Goal: Transaction & Acquisition: Purchase product/service

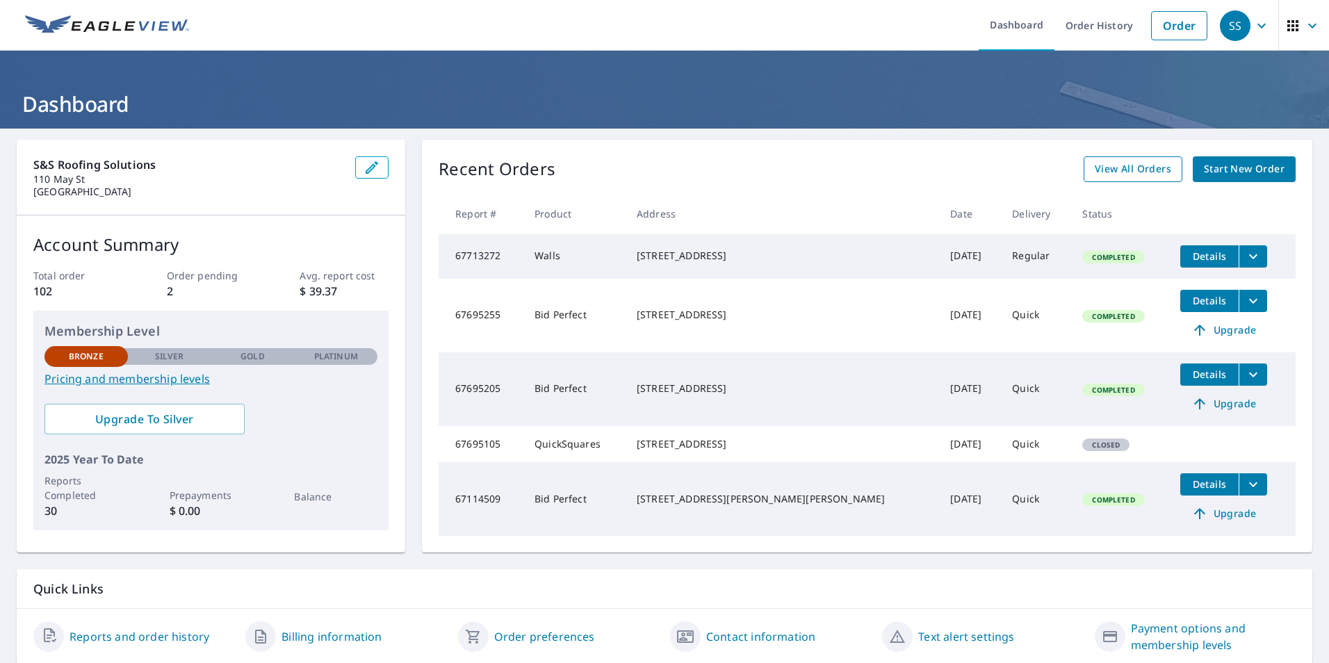
click at [1111, 169] on span "View All Orders" at bounding box center [1133, 169] width 76 height 17
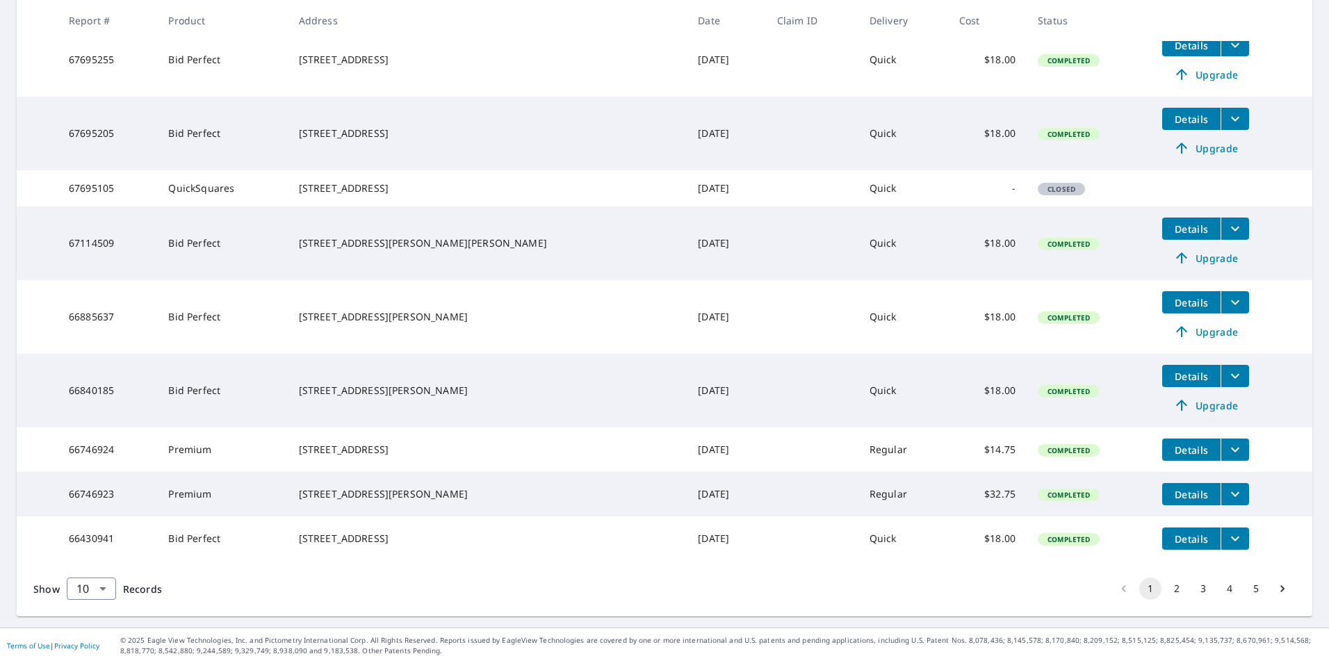
scroll to position [366, 0]
click at [1166, 595] on button "2" at bounding box center [1177, 589] width 22 height 22
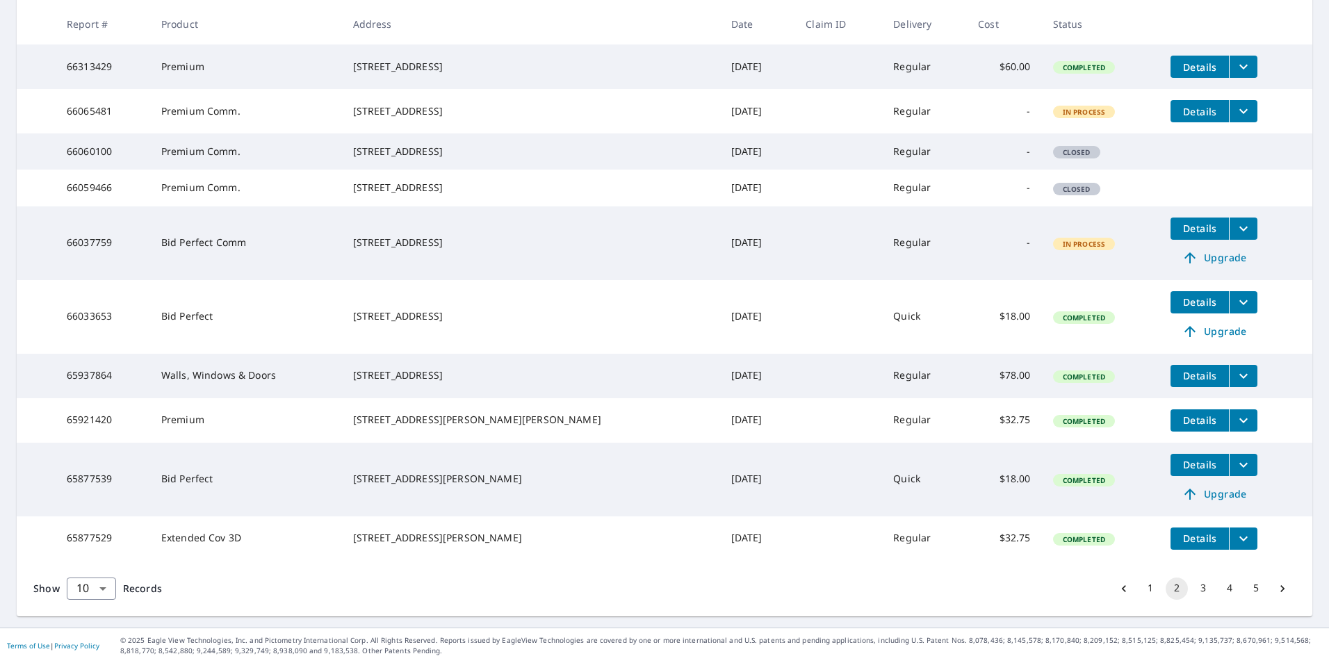
scroll to position [318, 0]
click at [1192, 591] on button "3" at bounding box center [1203, 589] width 22 height 22
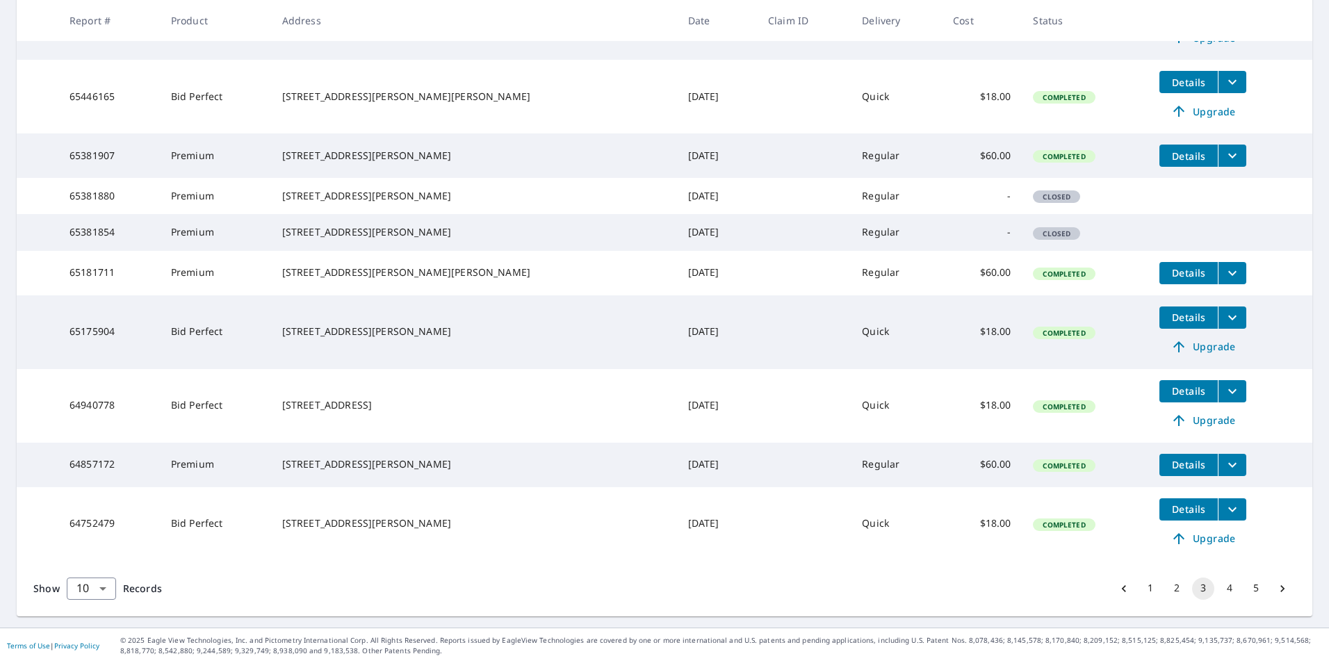
scroll to position [366, 0]
click at [1226, 588] on button "4" at bounding box center [1230, 589] width 22 height 22
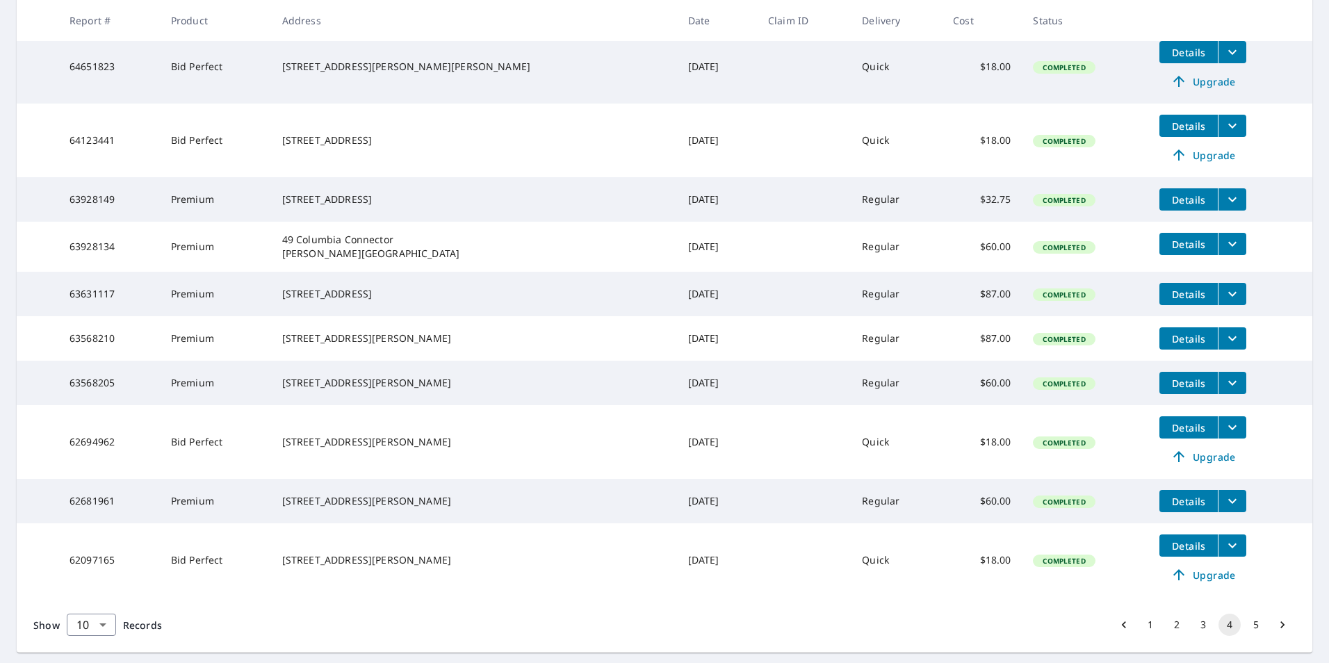
scroll to position [342, 0]
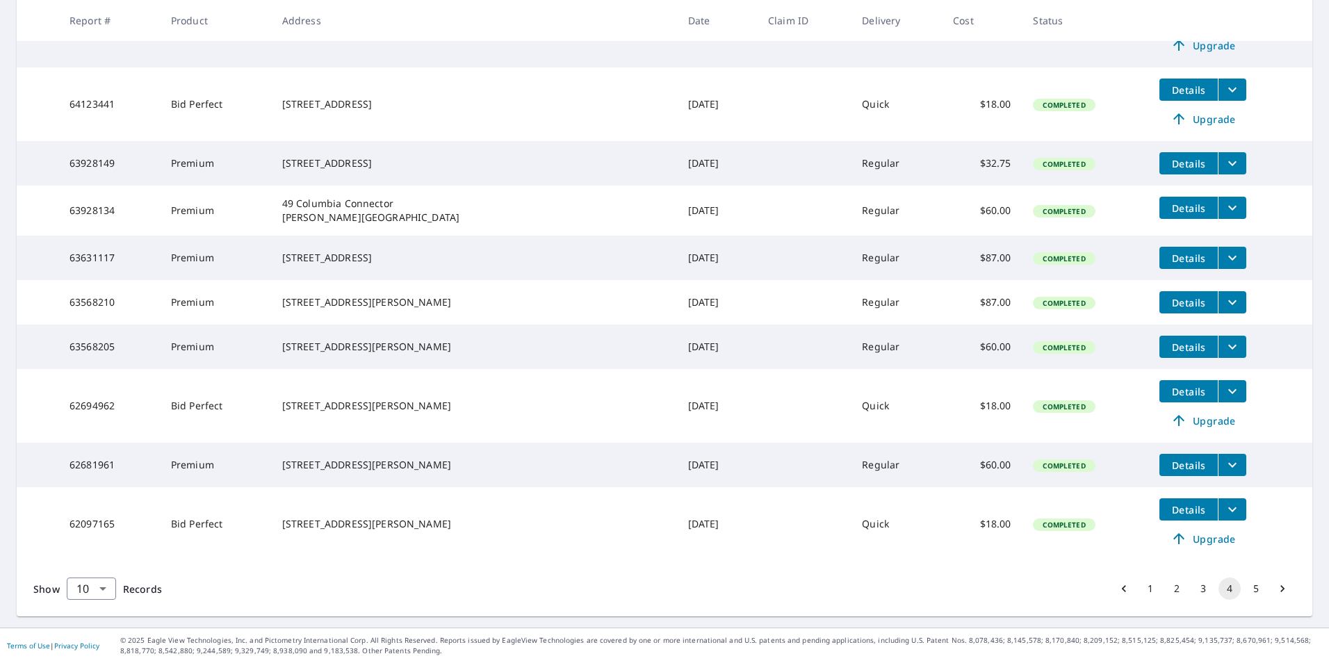
click at [1245, 594] on button "5" at bounding box center [1256, 589] width 22 height 22
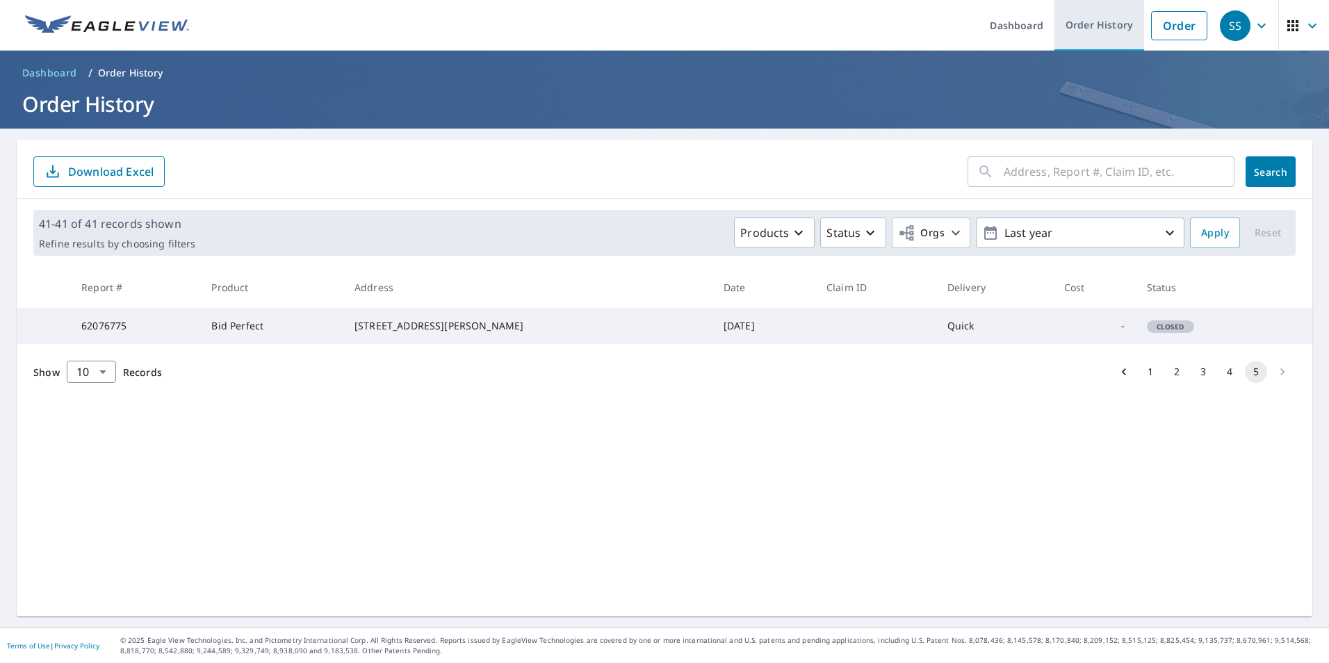
click at [1086, 25] on link "Order History" at bounding box center [1100, 25] width 90 height 51
click at [1187, 26] on link "Order" at bounding box center [1179, 25] width 56 height 29
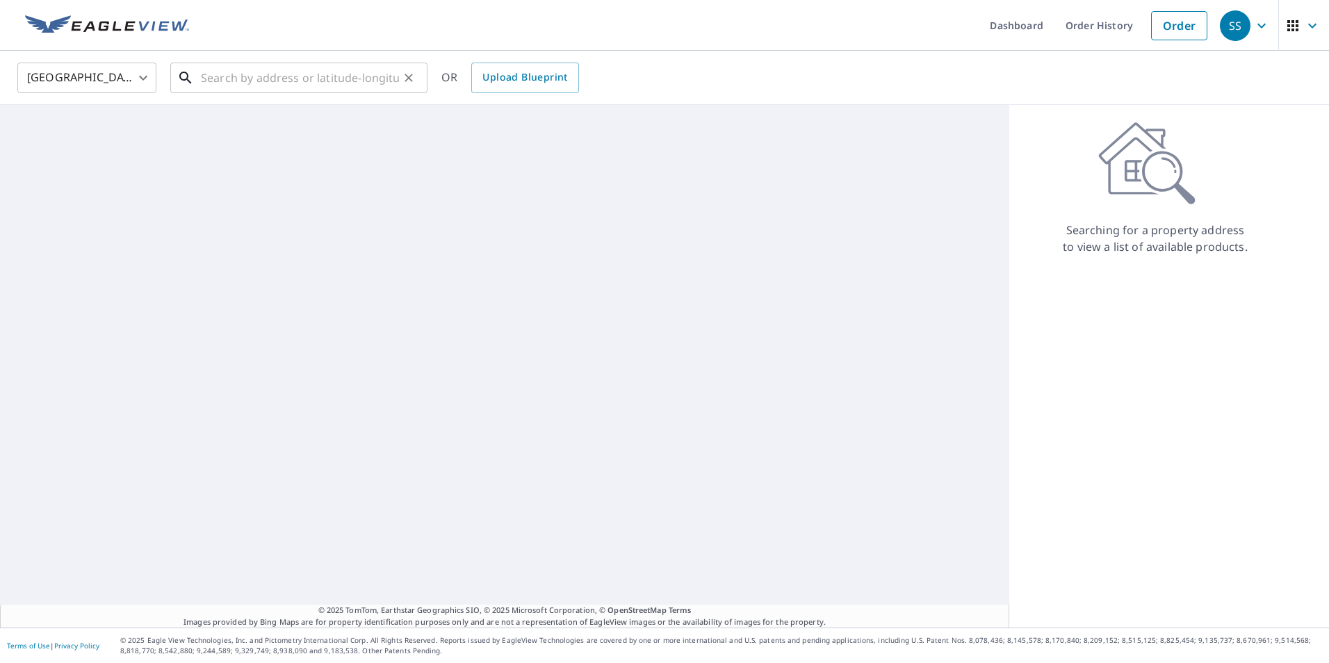
click at [282, 88] on input "text" at bounding box center [300, 77] width 198 height 39
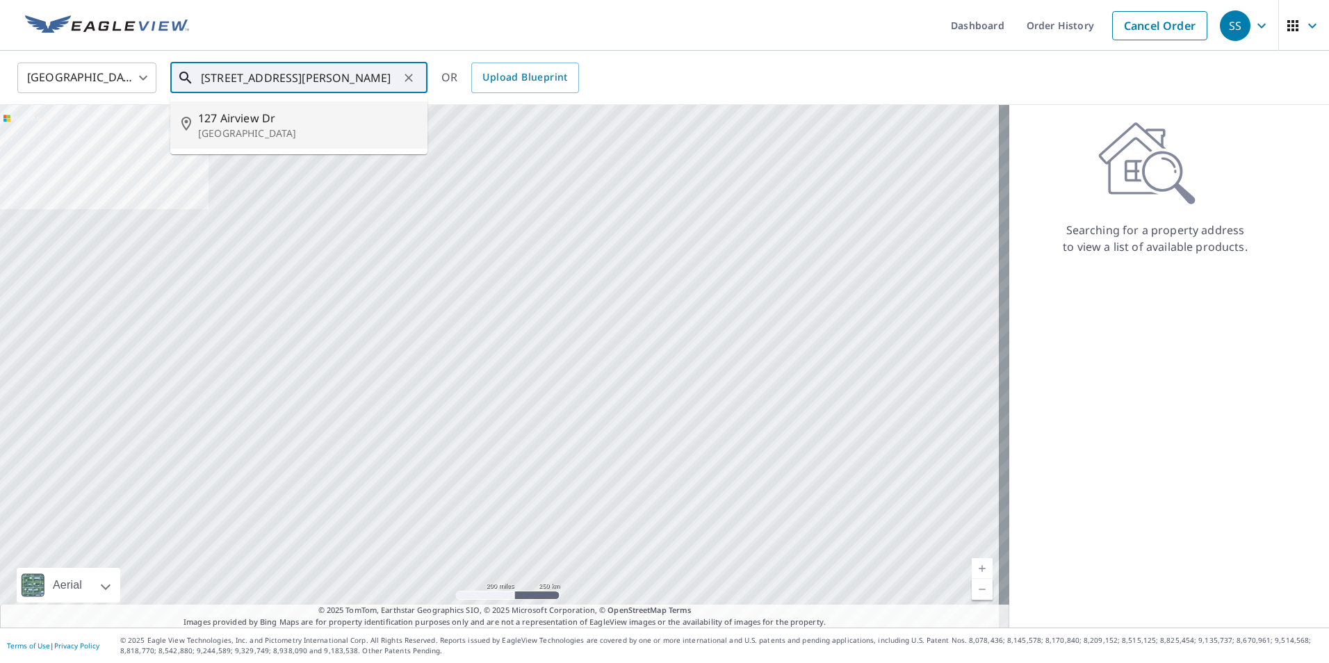
click at [265, 120] on span "127 Airview Dr" at bounding box center [307, 118] width 218 height 17
type input "[STREET_ADDRESS]"
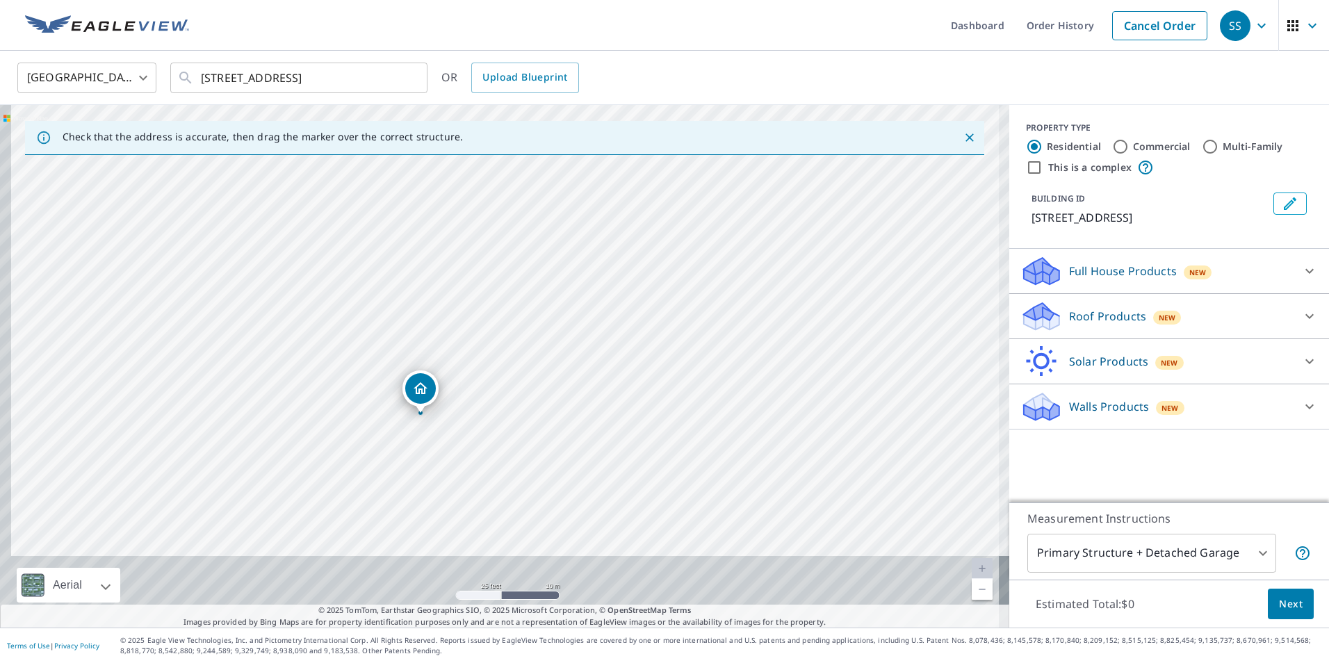
drag, startPoint x: 498, startPoint y: 451, endPoint x: 510, endPoint y: 379, distance: 73.2
click at [510, 379] on div "[STREET_ADDRESS]" at bounding box center [505, 366] width 1010 height 523
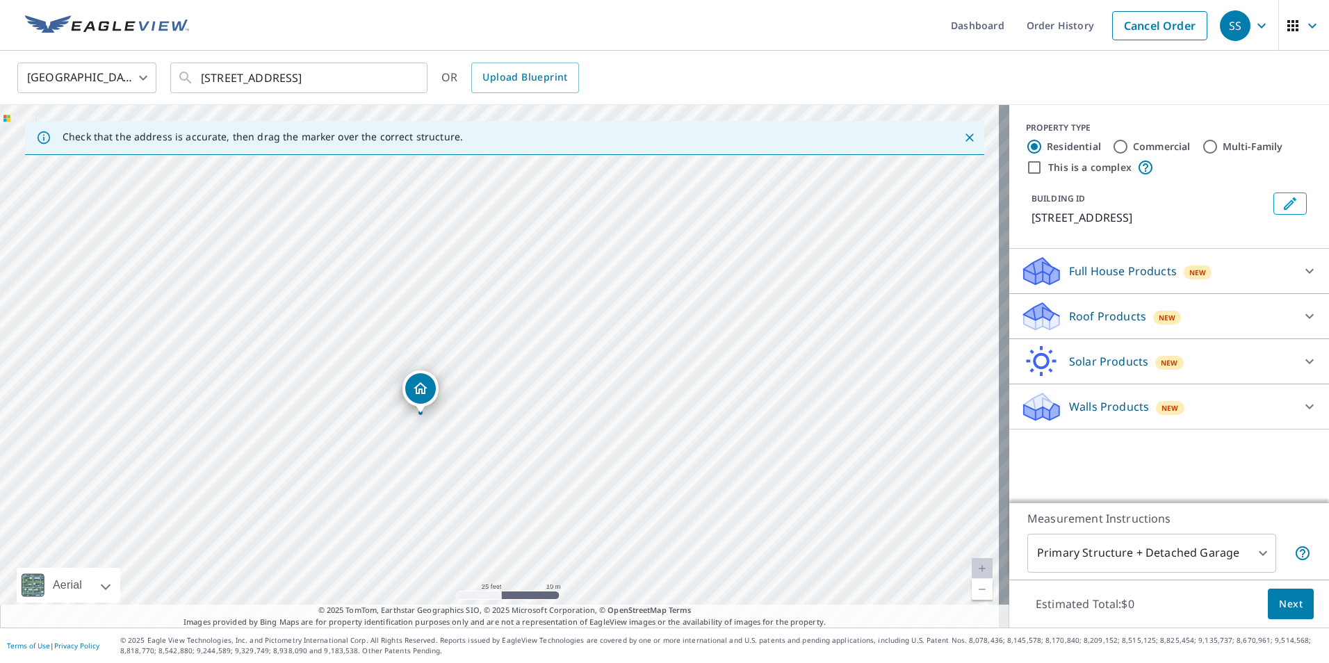
click at [621, 501] on div "[STREET_ADDRESS]" at bounding box center [505, 366] width 1010 height 523
click at [484, 361] on div "[STREET_ADDRESS]" at bounding box center [500, 342] width 36 height 43
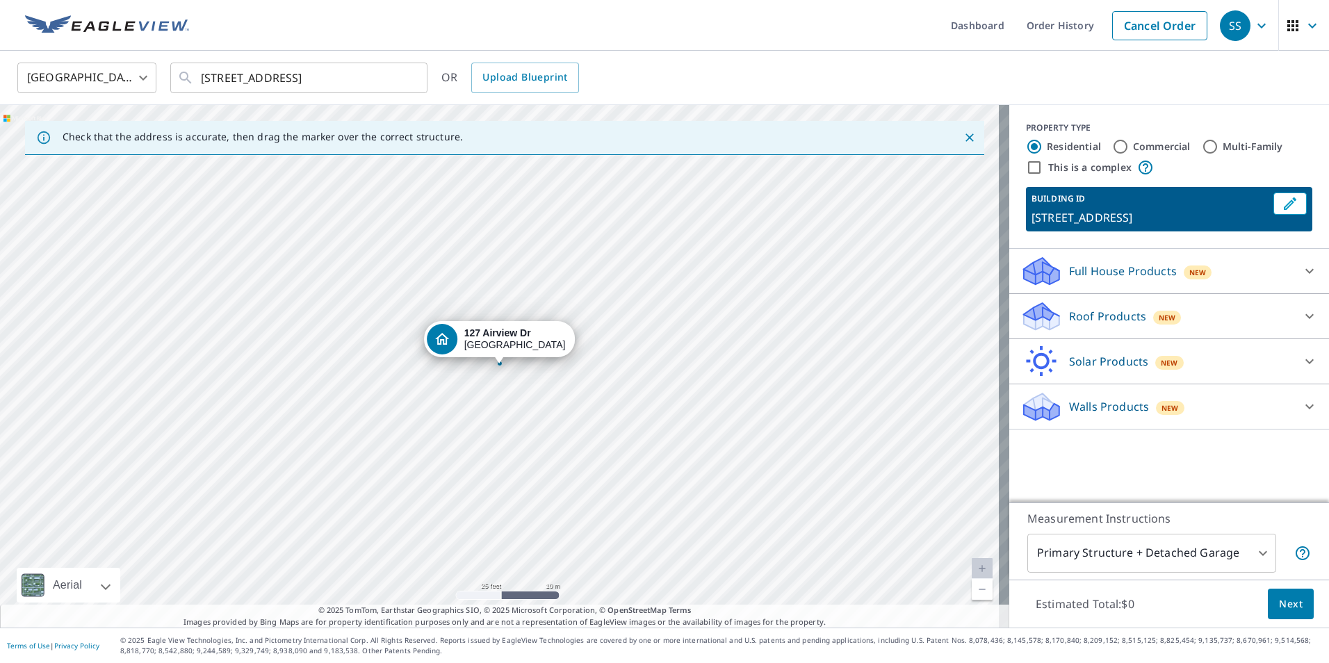
click at [1071, 307] on div "Roof Products New" at bounding box center [1157, 316] width 273 height 33
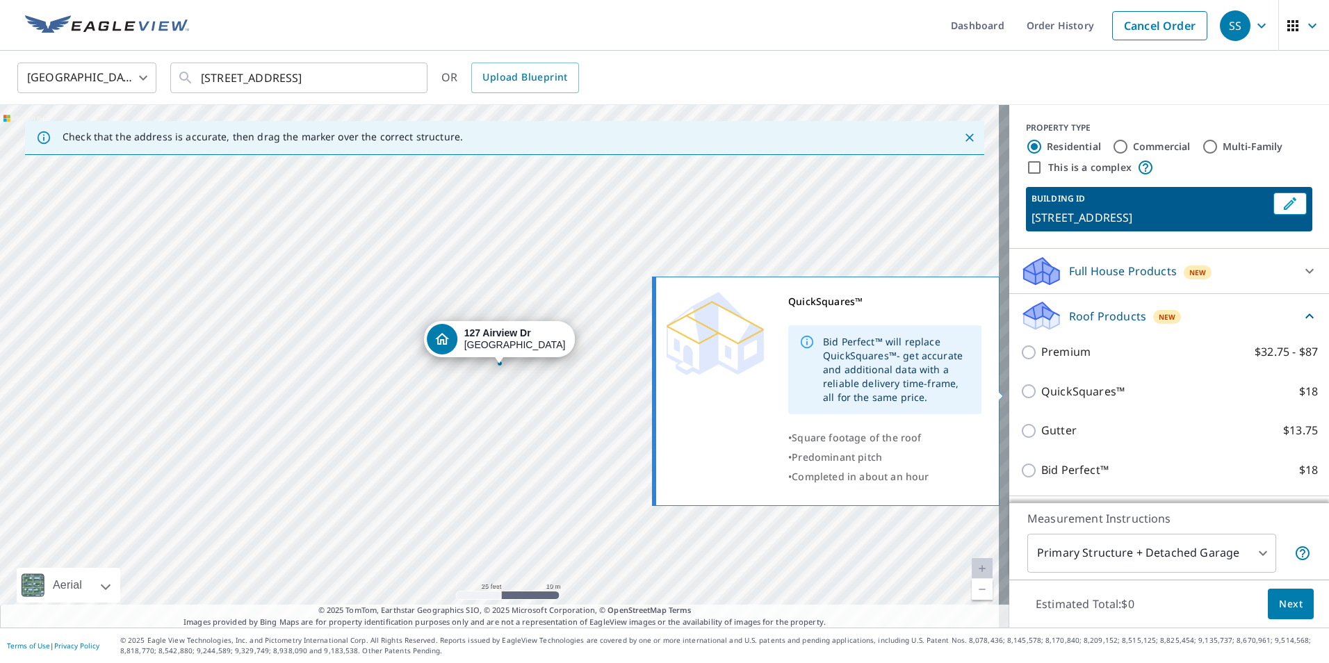
click at [1054, 394] on p "QuickSquares™" at bounding box center [1082, 391] width 83 height 17
click at [1041, 394] on input "QuickSquares™ $18" at bounding box center [1031, 391] width 21 height 17
checkbox input "true"
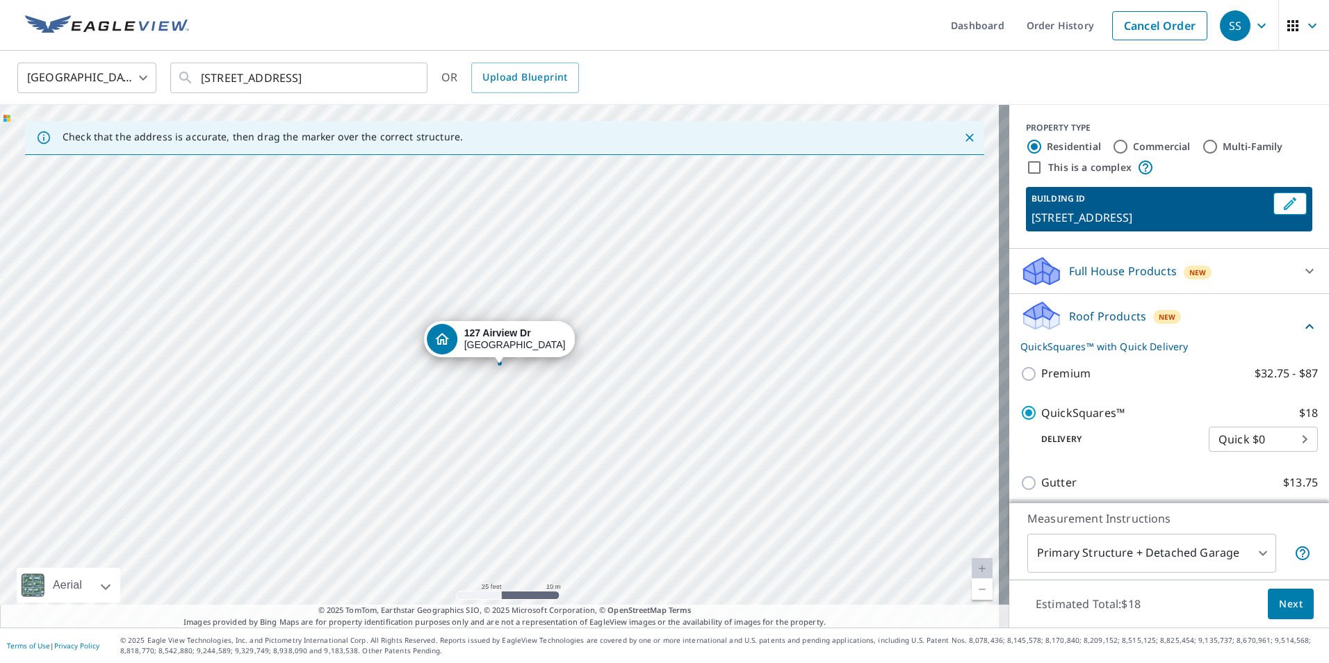
click at [1126, 555] on body "SS SS Dashboard Order History Cancel Order SS United States US ​ [STREET_ADDRES…" at bounding box center [664, 331] width 1329 height 663
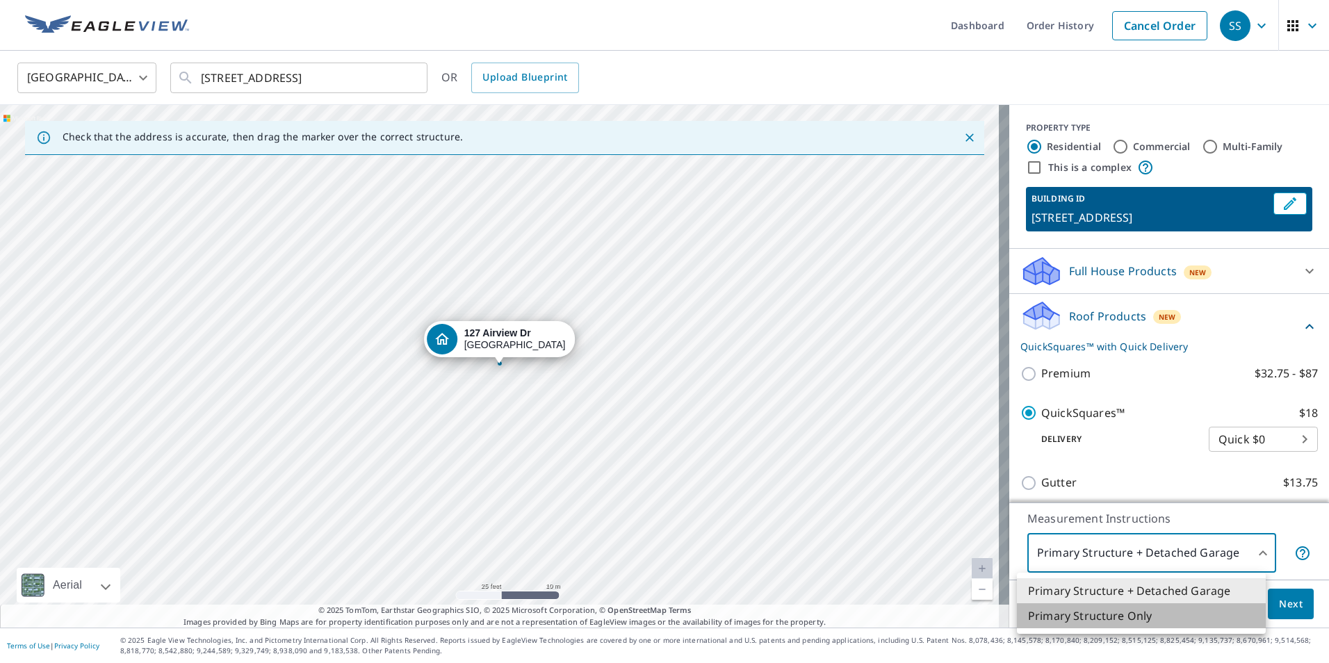
click at [1105, 621] on li "Primary Structure Only" at bounding box center [1141, 615] width 249 height 25
type input "2"
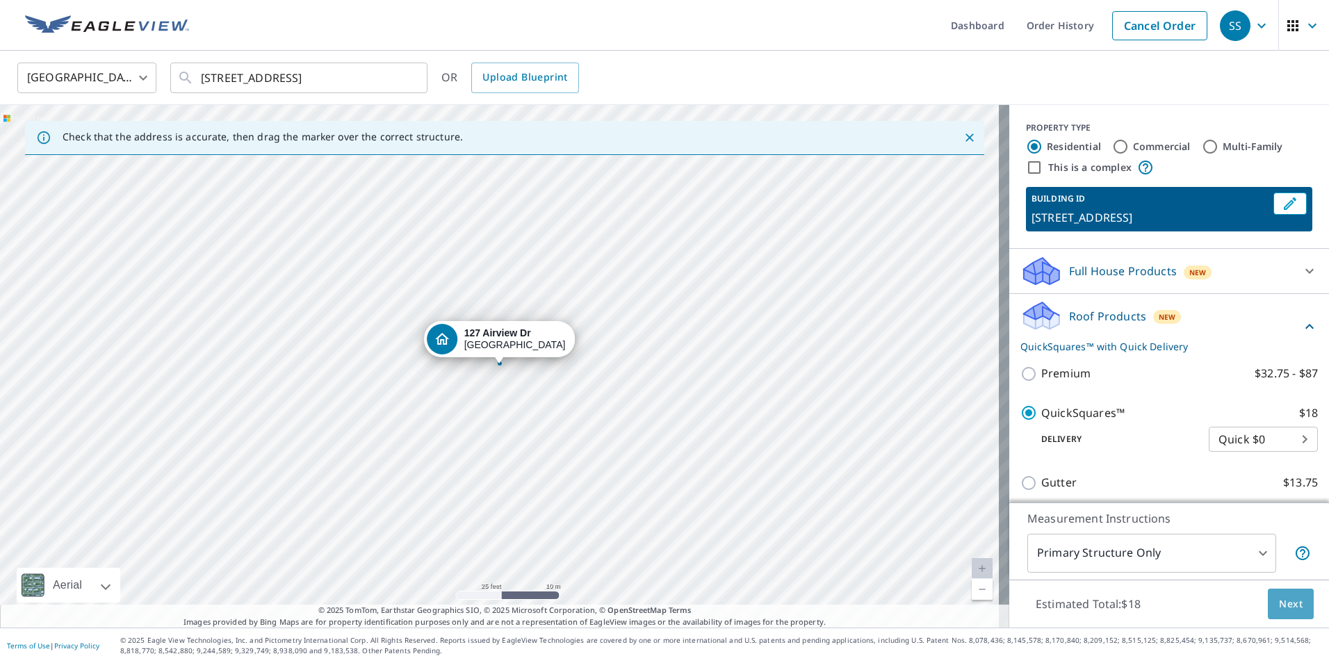
click at [1277, 617] on button "Next" at bounding box center [1291, 604] width 46 height 31
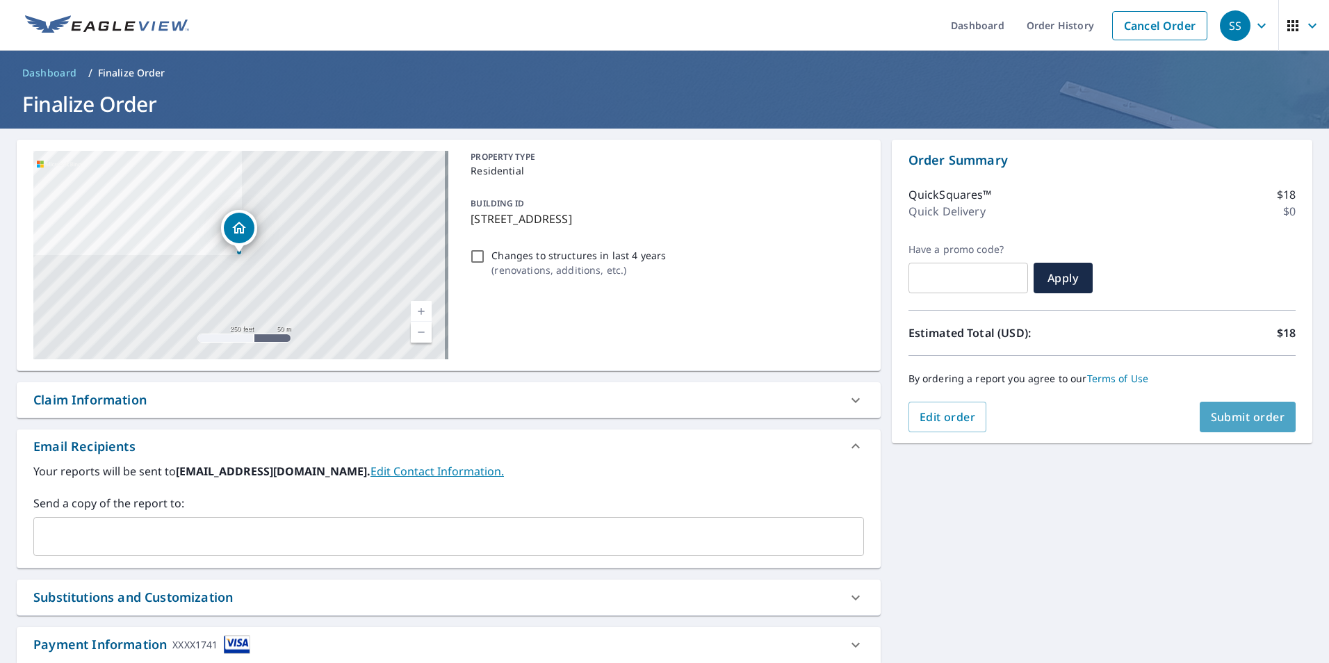
click at [1229, 421] on span "Submit order" at bounding box center [1248, 417] width 74 height 15
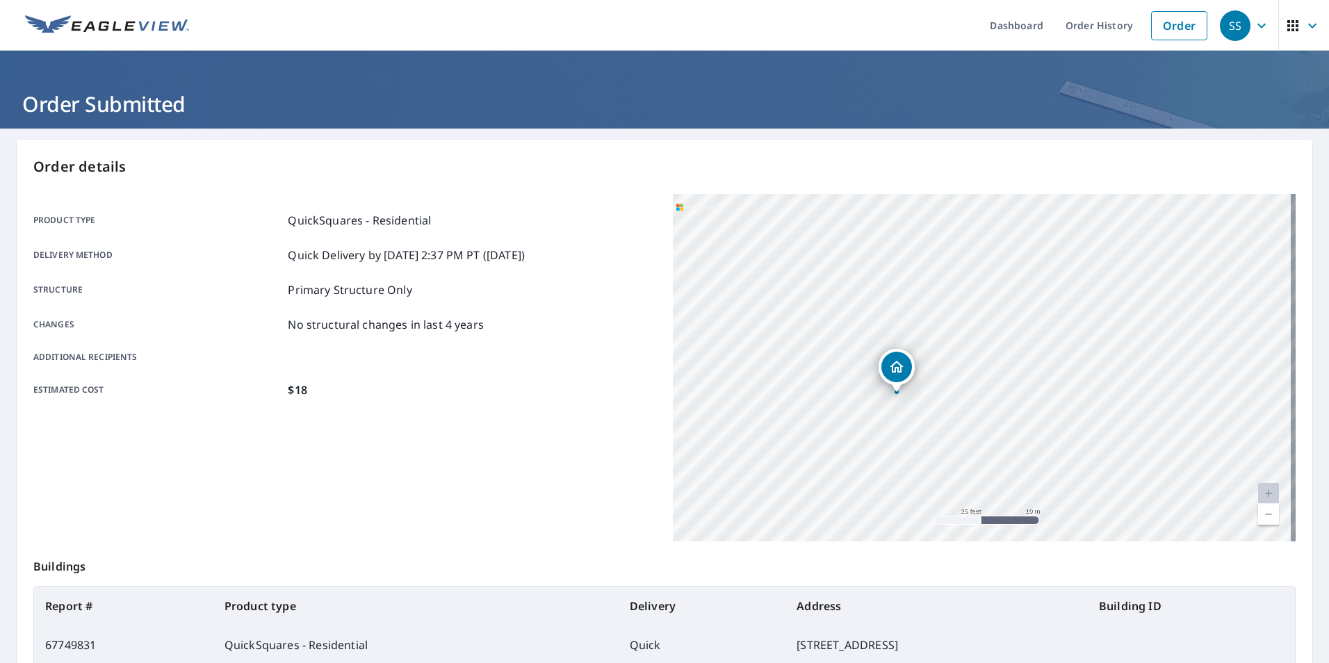
drag, startPoint x: 952, startPoint y: 364, endPoint x: 814, endPoint y: 464, distance: 170.6
click at [814, 464] on div "[STREET_ADDRESS]" at bounding box center [984, 368] width 623 height 348
